Goal: Task Accomplishment & Management: Use online tool/utility

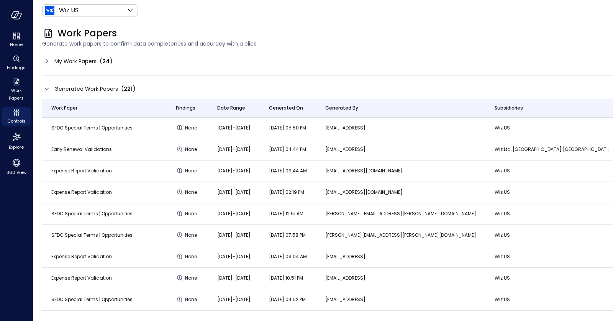
click at [69, 61] on span "My Work Papers" at bounding box center [75, 61] width 42 height 8
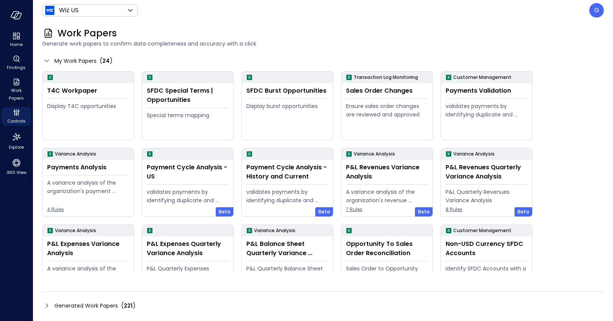
click at [69, 61] on span "My Work Papers" at bounding box center [75, 61] width 42 height 8
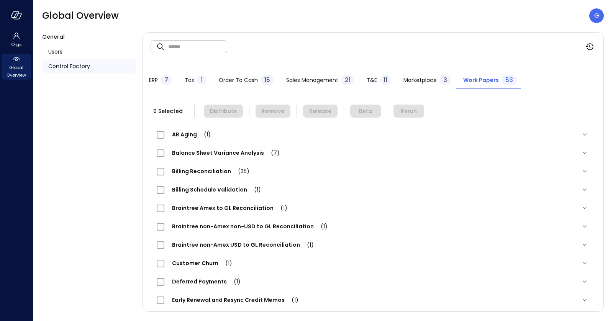
scroll to position [436, 0]
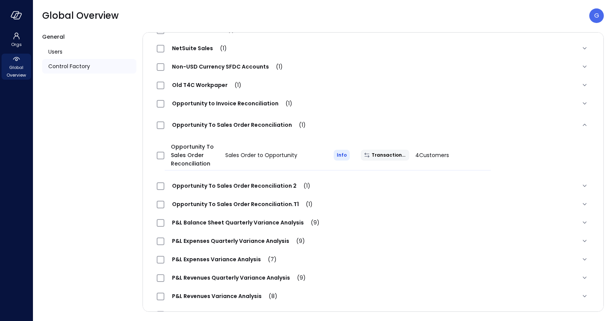
click at [222, 224] on span "P&L Balance Sheet Quarterly Variance Analysis (9)" at bounding box center [245, 223] width 163 height 8
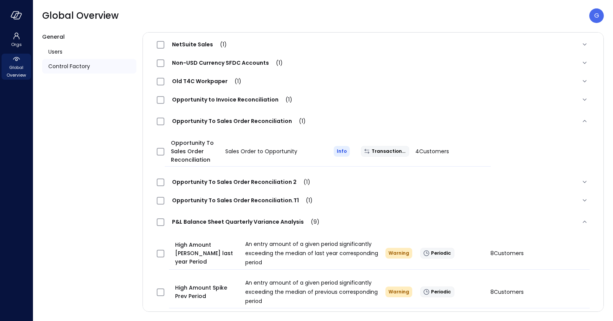
click at [223, 222] on span "P&L Balance Sheet Quarterly Variance Analysis (9)" at bounding box center [245, 222] width 163 height 8
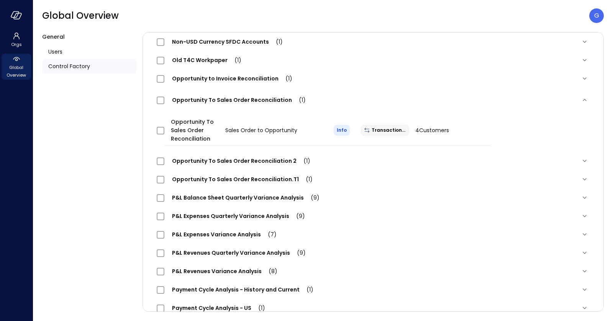
scroll to position [464, 0]
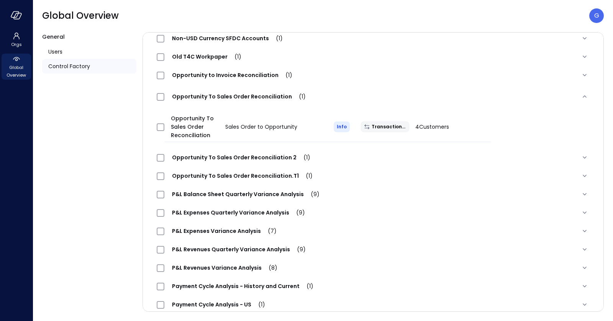
click at [220, 215] on span "P&L Expenses Quarterly Variance Analysis (9)" at bounding box center [238, 213] width 148 height 8
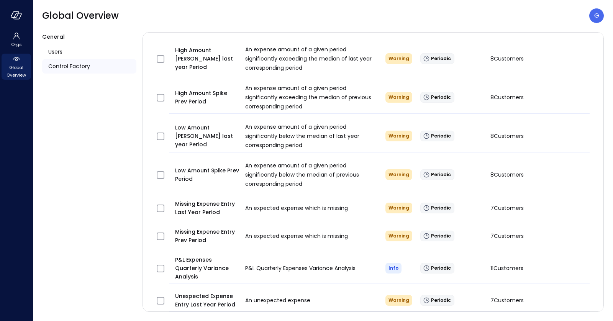
scroll to position [660, 0]
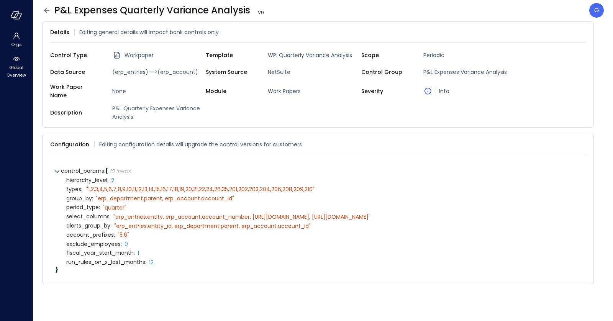
click at [44, 13] on icon at bounding box center [46, 10] width 9 height 9
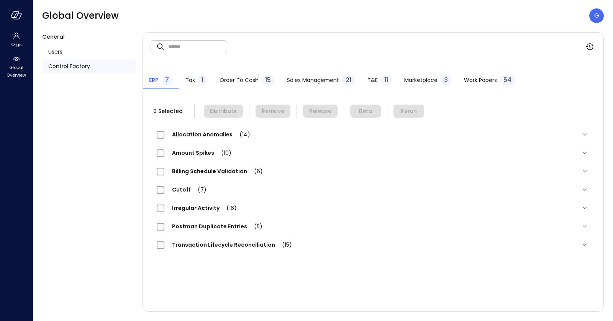
click at [471, 80] on span "Work Papers" at bounding box center [480, 80] width 33 height 8
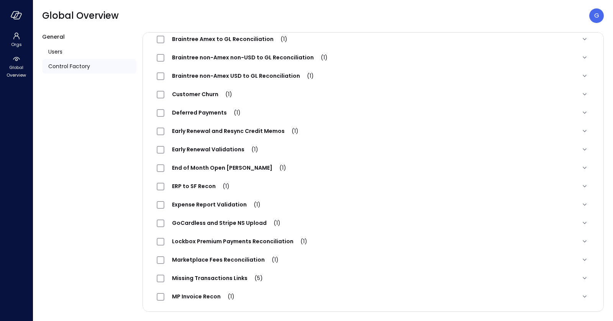
scroll to position [168, 0]
click at [229, 146] on span "Early Renewal Validations (1)" at bounding box center [215, 150] width 102 height 8
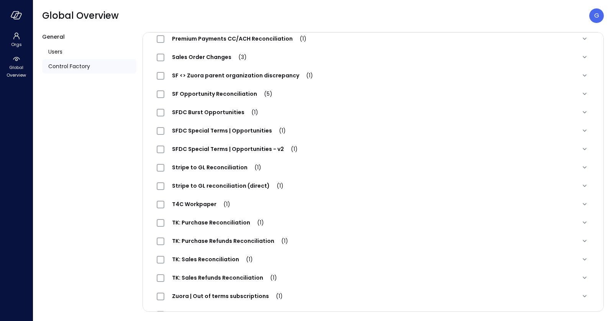
scroll to position [853, 0]
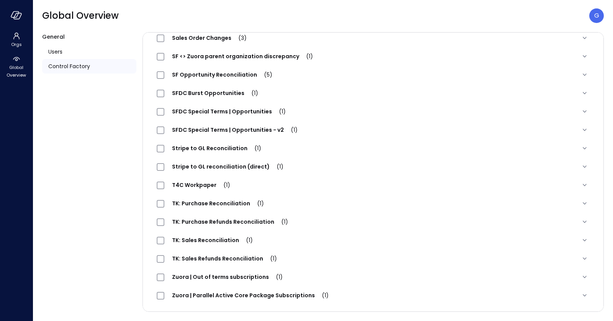
click at [220, 242] on span "TK: Sales Reconciliation (1)" at bounding box center [212, 240] width 96 height 8
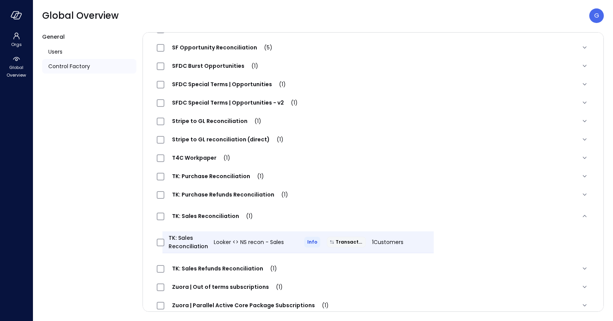
scroll to position [886, 0]
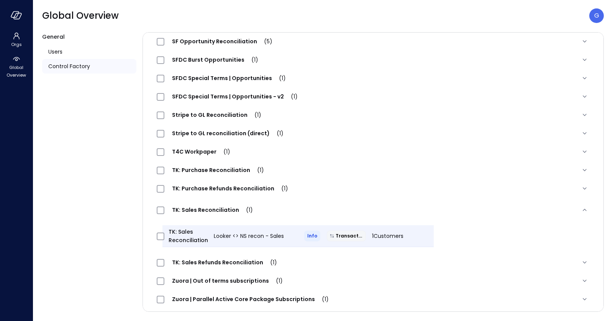
click at [231, 261] on span "TK: Sales Refunds Reconciliation (1)" at bounding box center [224, 263] width 120 height 8
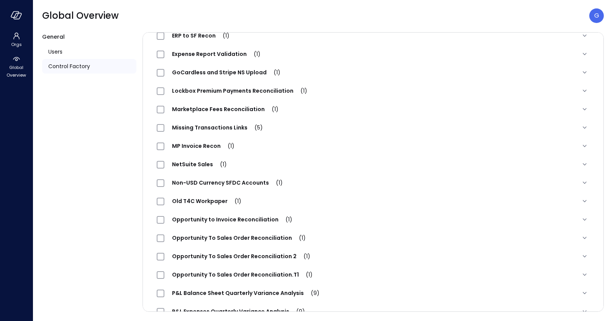
scroll to position [250, 0]
